Goal: Task Accomplishment & Management: Manage account settings

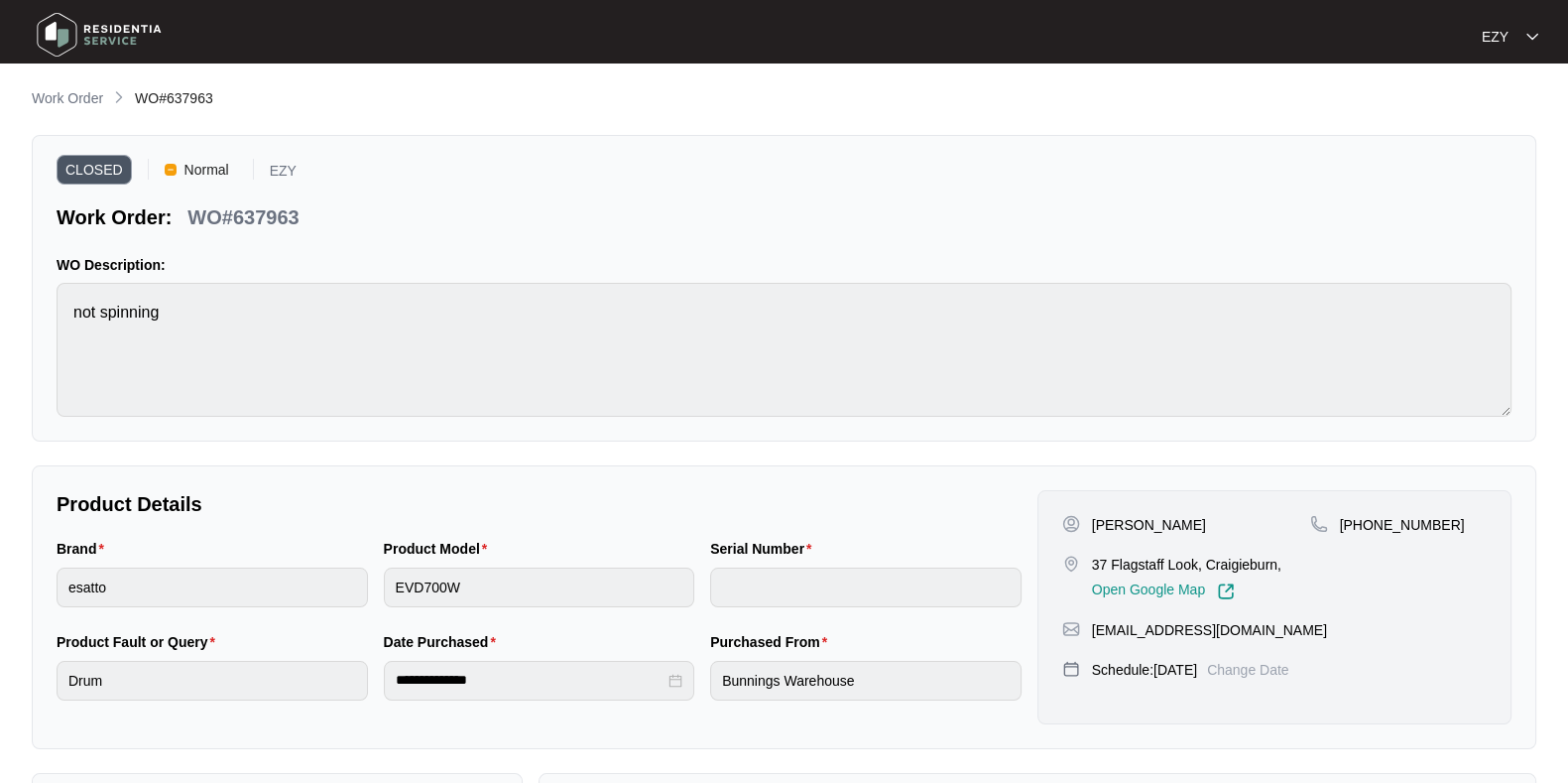
click at [84, 101] on p "Work Order" at bounding box center [68, 98] width 72 height 20
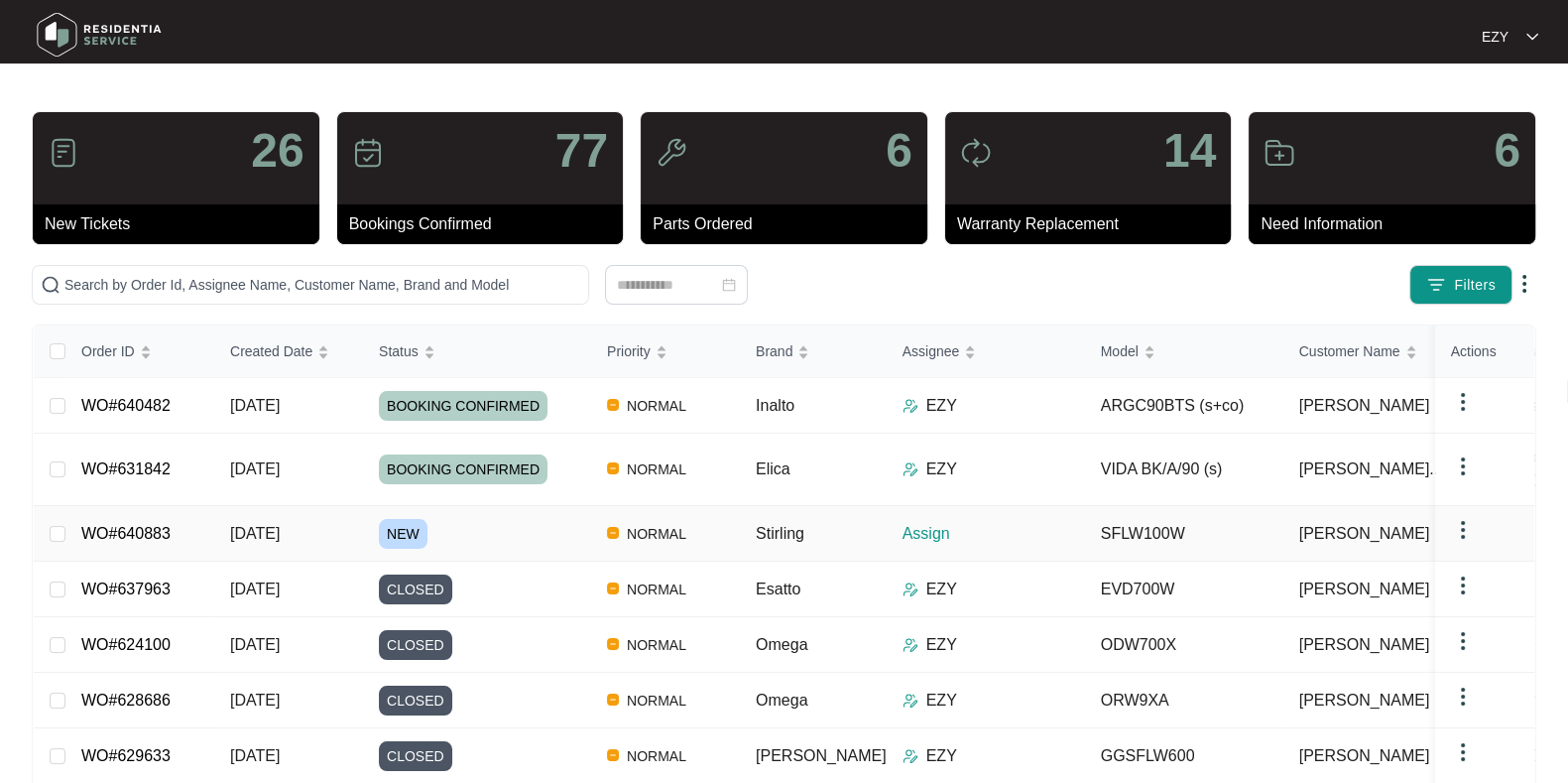
click at [484, 539] on td "NEW" at bounding box center [477, 534] width 229 height 56
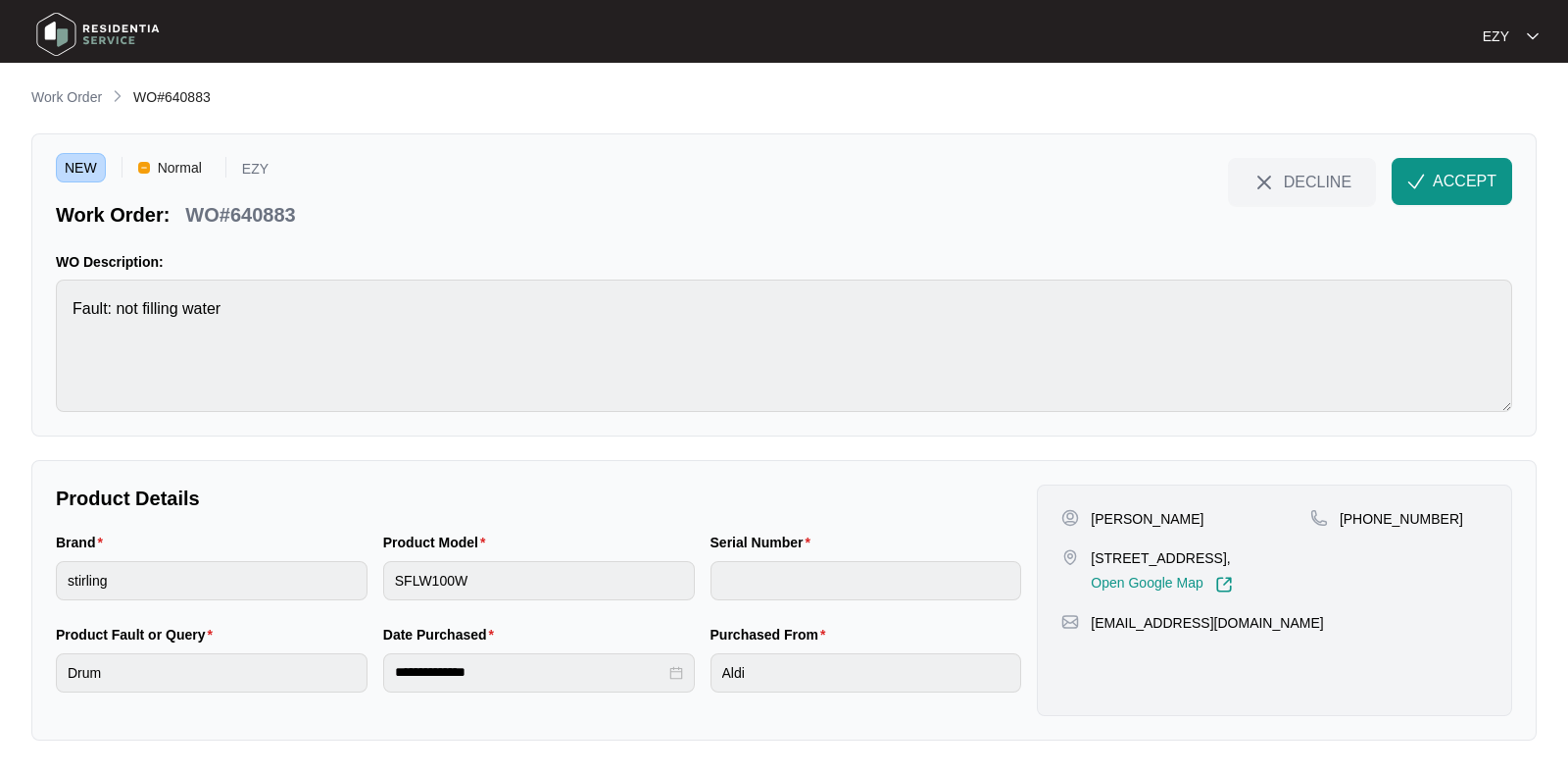
click at [239, 214] on p "WO#640883" at bounding box center [241, 215] width 110 height 28
copy div "WO#640883 DECLINE ACCEPT"
click at [1105, 518] on p "[PERSON_NAME]" at bounding box center [1147, 519] width 113 height 20
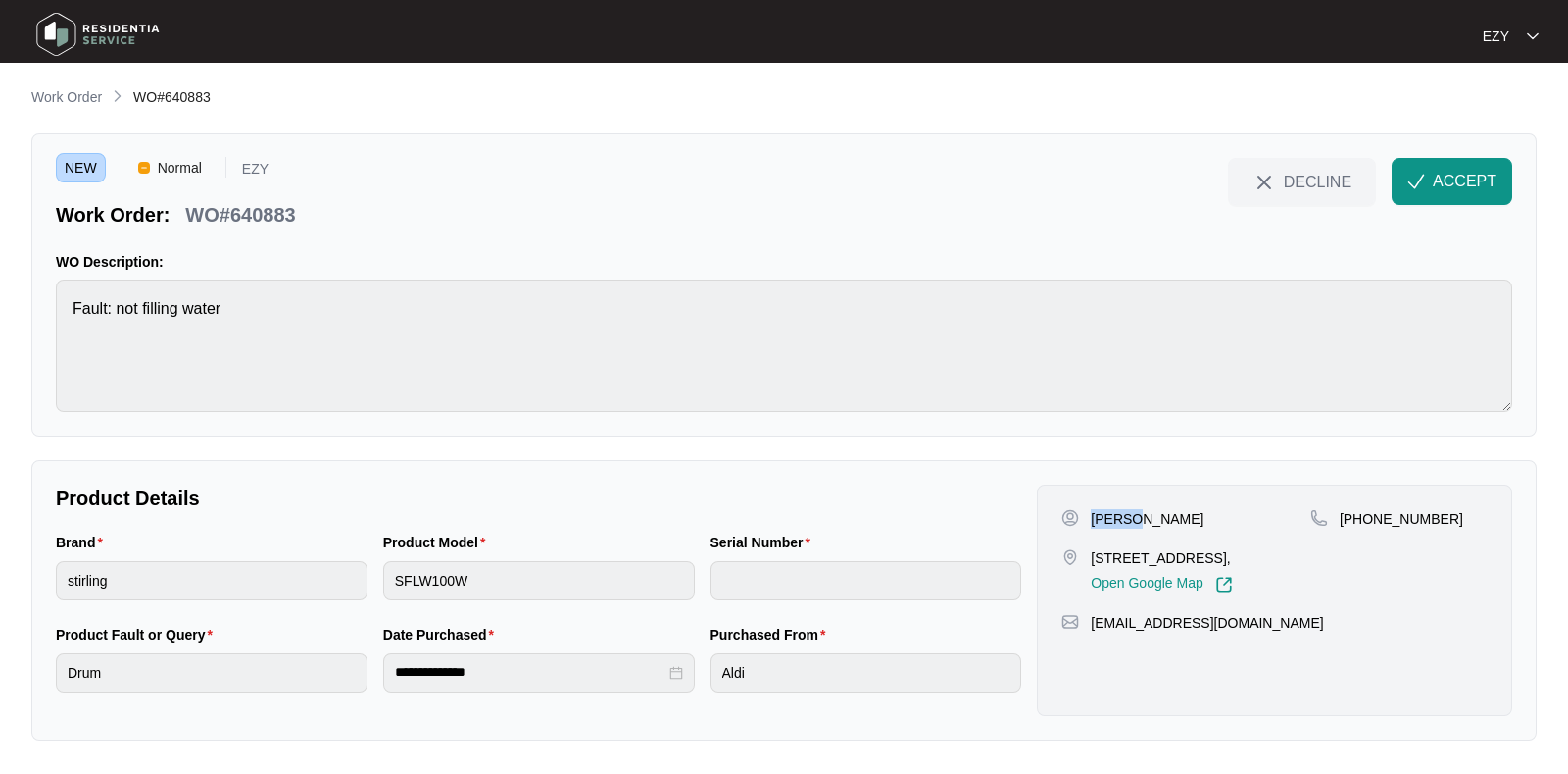
click at [1105, 518] on p "[PERSON_NAME]" at bounding box center [1147, 519] width 113 height 20
click at [1092, 514] on p "[PERSON_NAME]" at bounding box center [1147, 519] width 113 height 20
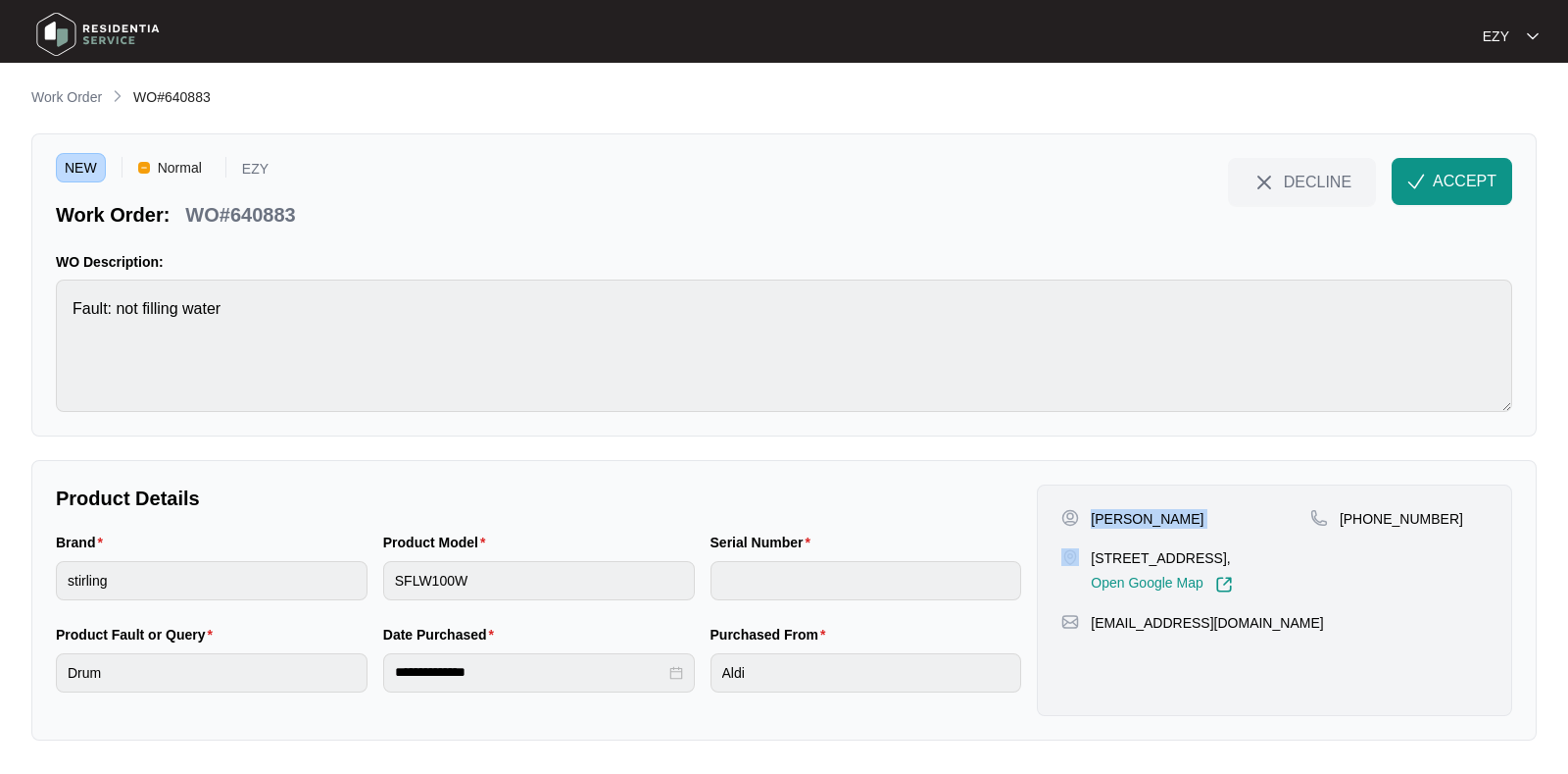
copy p "[PERSON_NAME]"
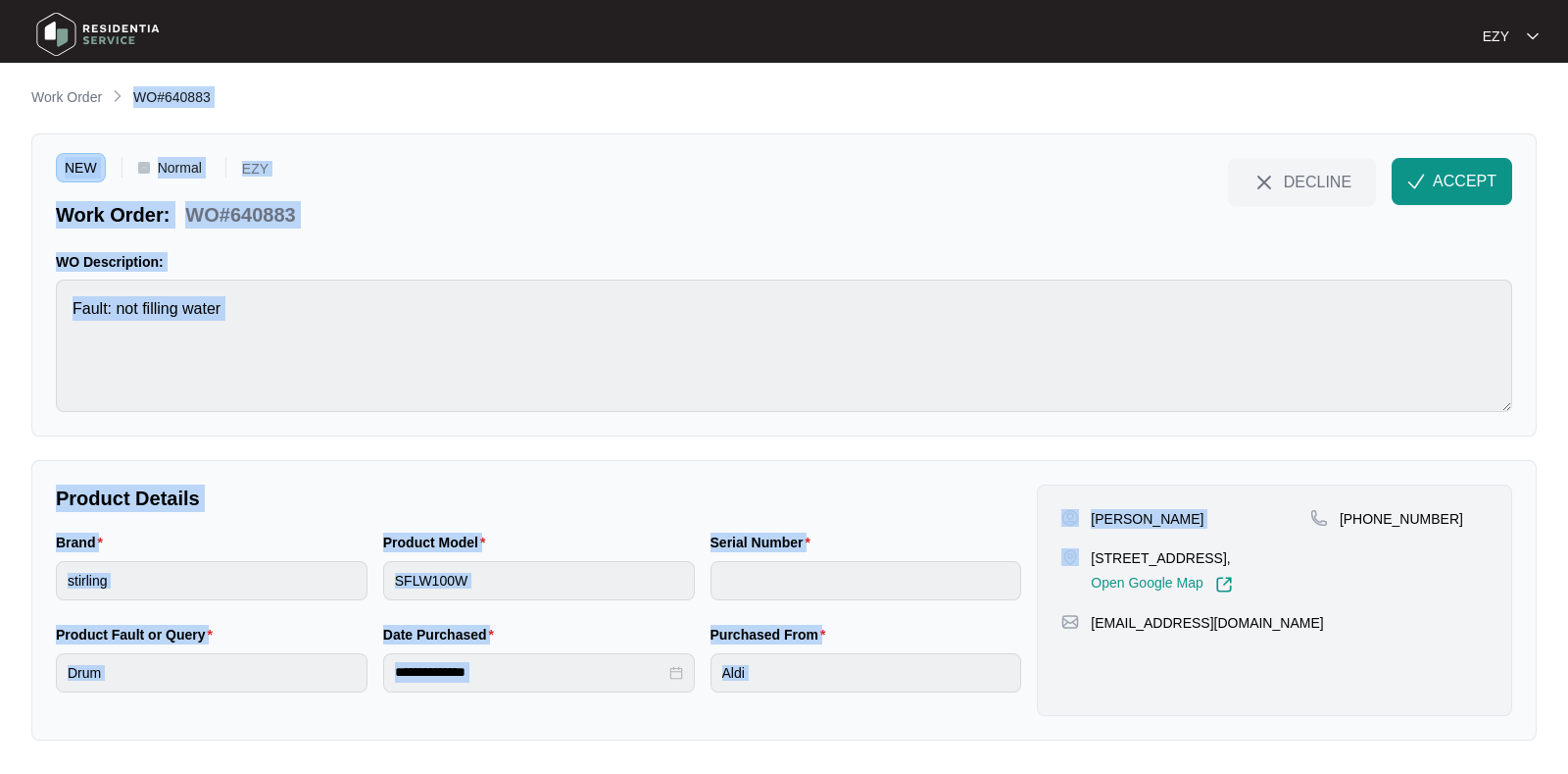
drag, startPoint x: 1092, startPoint y: 514, endPoint x: 256, endPoint y: -149, distance: 1067.0
click at [256, 0] on html "**********" at bounding box center [784, 387] width 1568 height 774
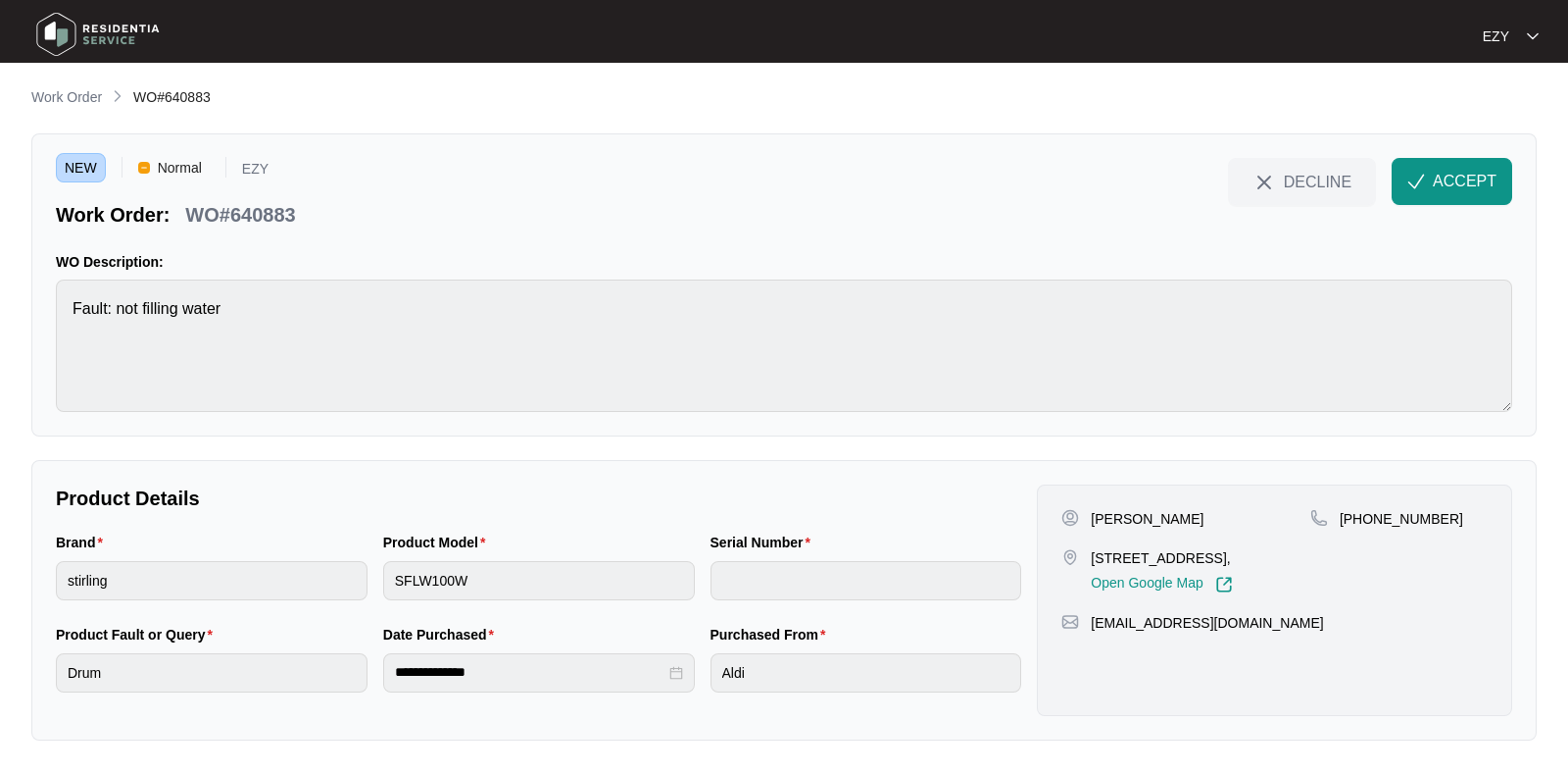
click at [1130, 556] on p "[STREET_ADDRESS]," at bounding box center [1162, 558] width 141 height 20
copy p "[STREET_ADDRESS],"
drag, startPoint x: 1463, startPoint y: 518, endPoint x: 1361, endPoint y: 525, distance: 102.2
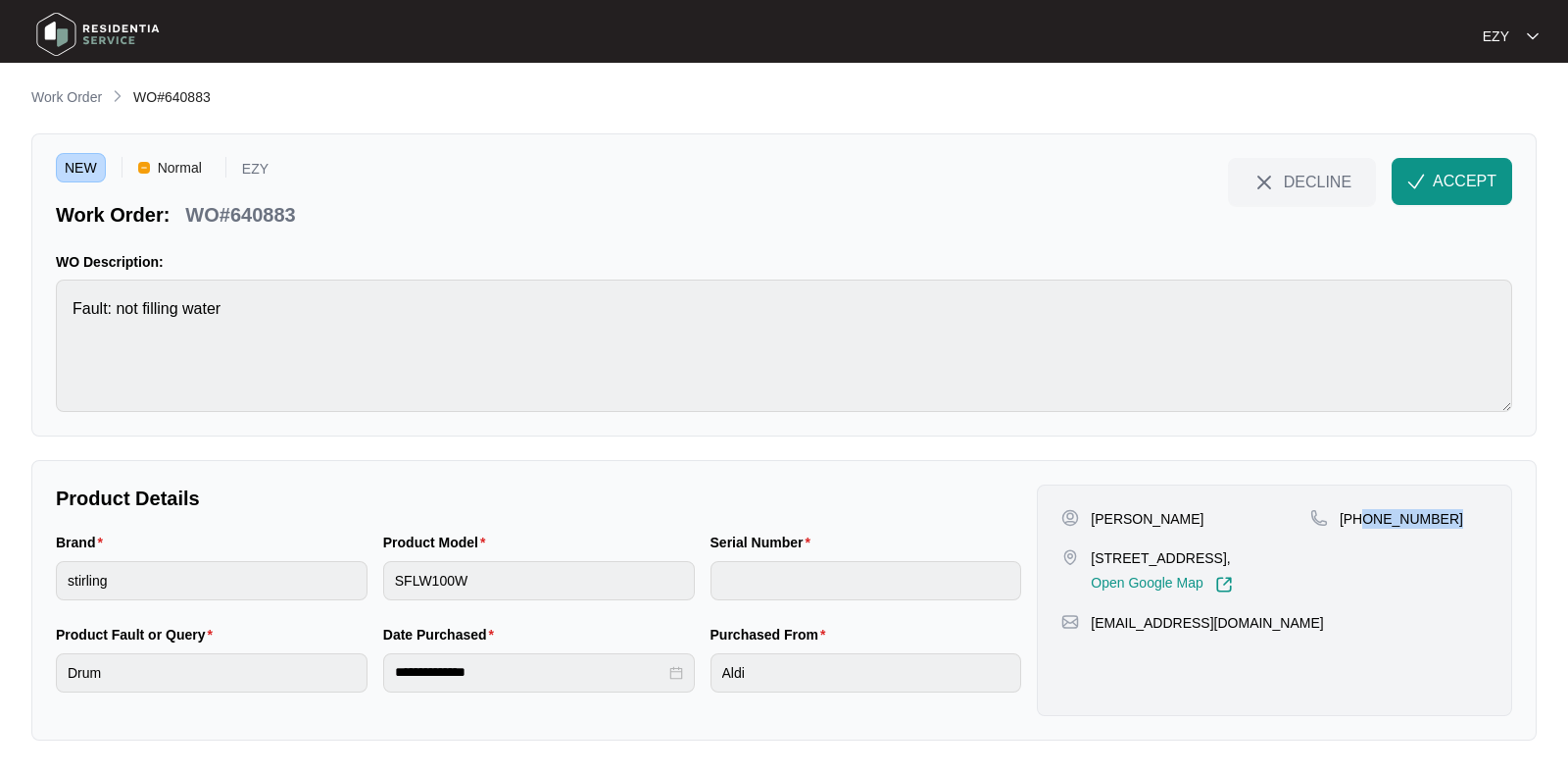
click at [1361, 525] on div "[PHONE_NUMBER]" at bounding box center [1398, 519] width 178 height 20
copy p "435 471 299"
click at [1440, 184] on span "ACCEPT" at bounding box center [1464, 182] width 64 height 24
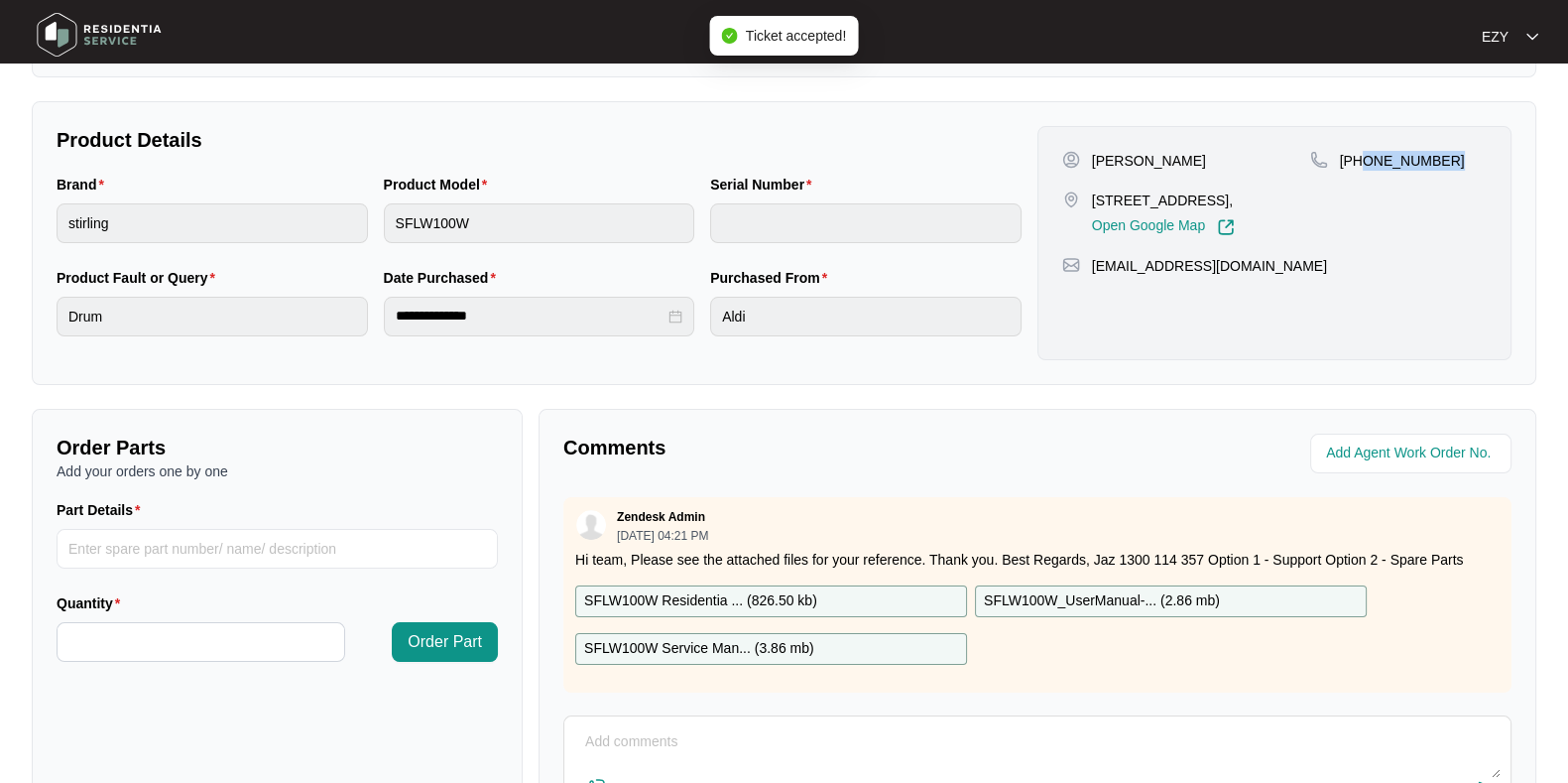
scroll to position [15, 0]
click at [776, 590] on p "SFLW100W Residentia ... ( 826.50 kb )" at bounding box center [701, 601] width 234 height 22
click at [784, 638] on p "SFLW100W Service Man... ( 3.86 mb )" at bounding box center [700, 649] width 231 height 22
click at [1080, 590] on p "SFLW100W_UserManual-... ( 2.86 mb )" at bounding box center [1102, 601] width 236 height 22
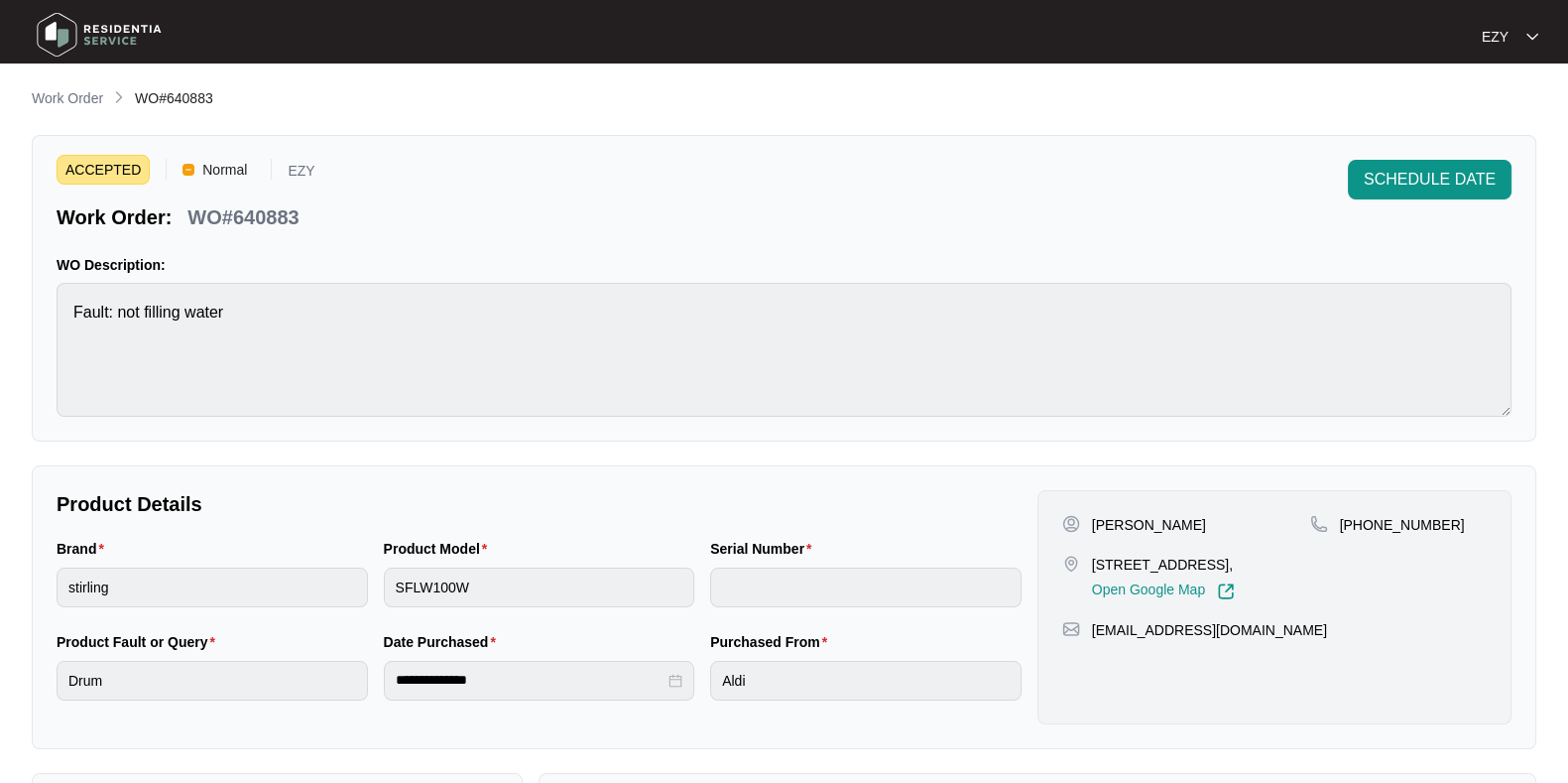
click at [64, 101] on p "Work Order" at bounding box center [68, 98] width 72 height 20
